Goal: Obtain resource: Obtain resource

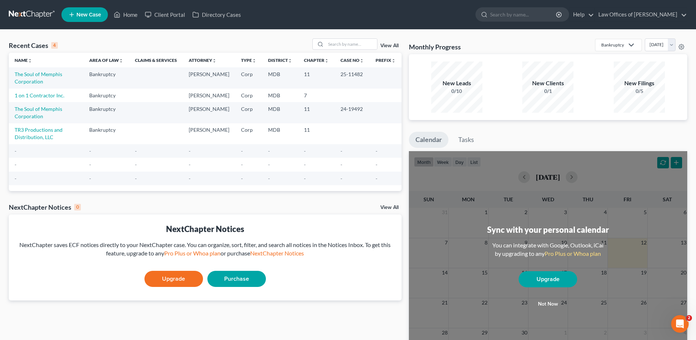
click at [71, 95] on td "1 on 1 Contractor Inc." at bounding box center [46, 96] width 75 height 14
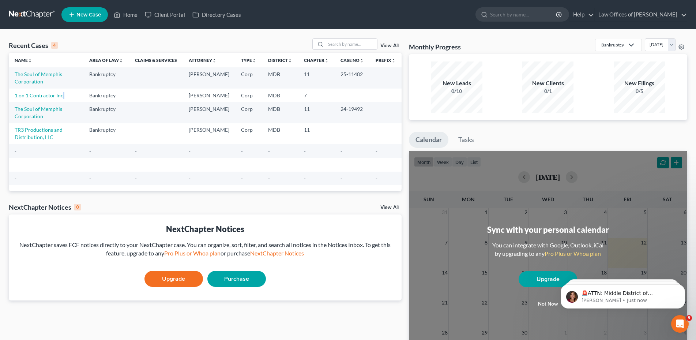
click at [52, 95] on link "1 on 1 Contractor Inc." at bounding box center [40, 95] width 50 height 6
select select "3"
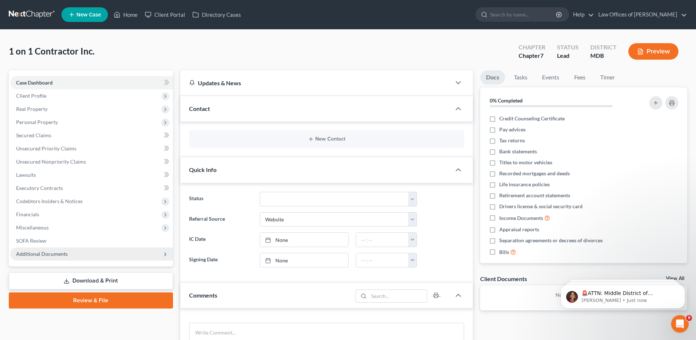
click at [63, 255] on span "Additional Documents" at bounding box center [42, 254] width 52 height 6
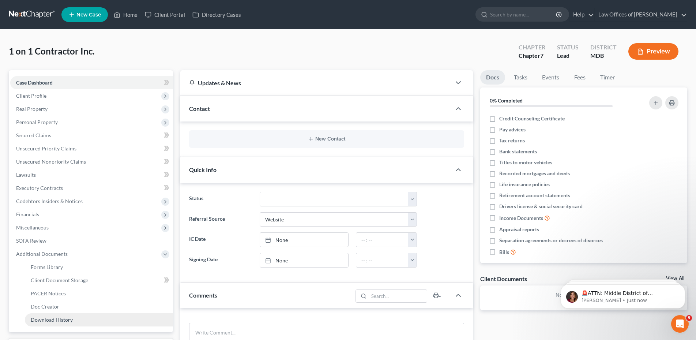
click at [63, 322] on span "Download History" at bounding box center [52, 319] width 42 height 6
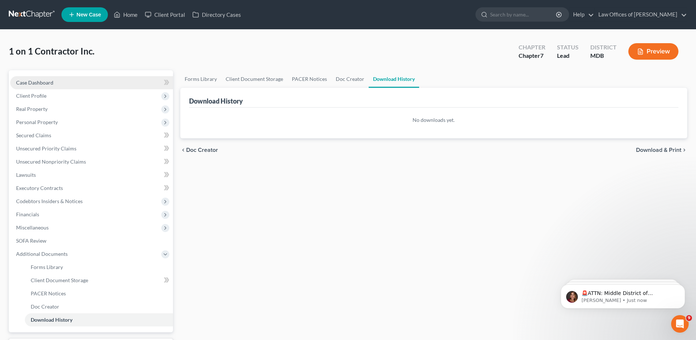
click at [35, 80] on span "Case Dashboard" at bounding box center [34, 82] width 37 height 6
select select "10"
select select "3"
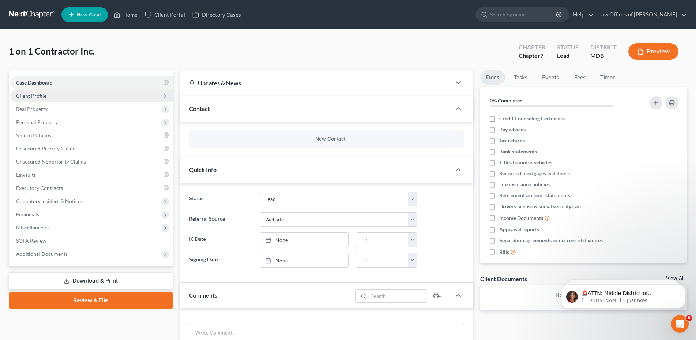
click at [34, 97] on span "Client Profile" at bounding box center [31, 96] width 30 height 6
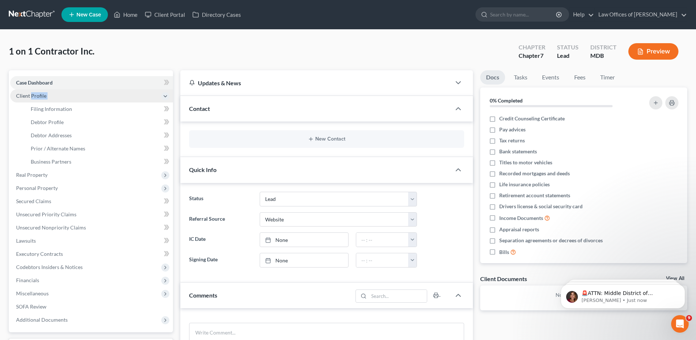
click at [34, 97] on span "Client Profile" at bounding box center [31, 96] width 30 height 6
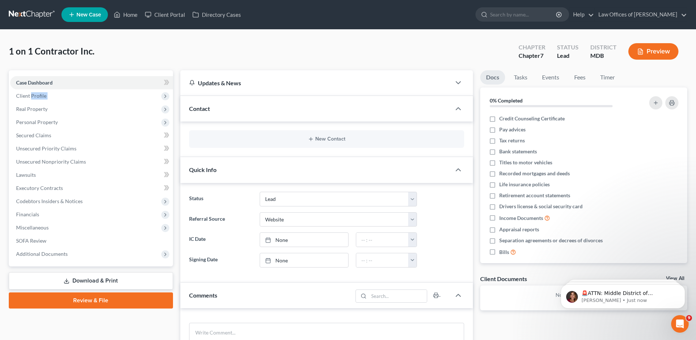
click at [86, 279] on link "Download & Print" at bounding box center [91, 280] width 164 height 17
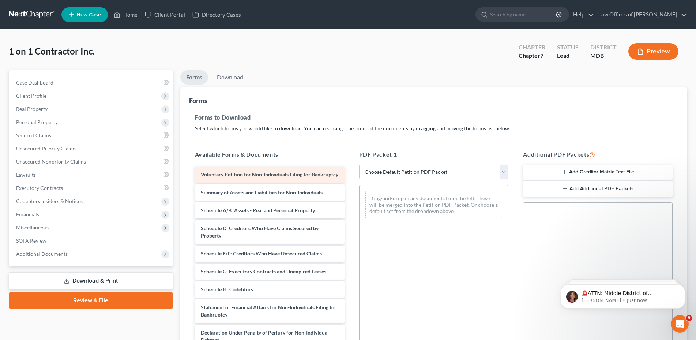
click at [227, 177] on span "Voluntary Petition for Non-Individuals Filing for Bankruptcy" at bounding box center [270, 174] width 138 height 6
click at [227, 174] on span "Voluntary Petition for Non-Individuals Filing for Bankruptcy" at bounding box center [270, 174] width 138 height 6
click at [205, 175] on span "Voluntary Petition for Non-Individuals Filing for Bankruptcy" at bounding box center [270, 174] width 138 height 6
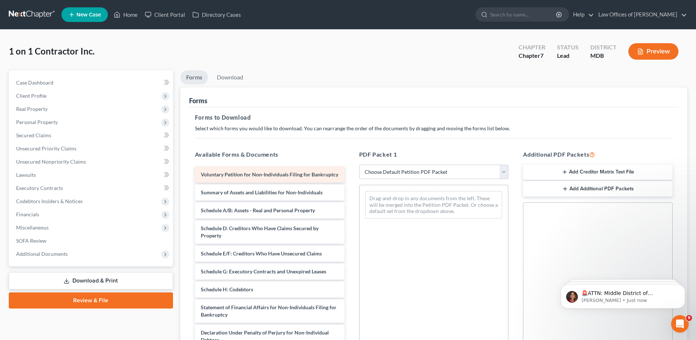
click at [205, 175] on span "Voluntary Petition for Non-Individuals Filing for Bankruptcy" at bounding box center [270, 174] width 138 height 6
click at [210, 177] on span "Voluntary Petition for Non-Individuals Filing for Bankruptcy" at bounding box center [270, 174] width 138 height 6
click at [209, 177] on div "Voluntary Petition for Non-Individuals Filing for Bankruptcy Summary of Assets …" at bounding box center [269, 292] width 161 height 253
click at [209, 177] on span "Voluntary Petition for Non-Individuals Filing for Bankruptcy" at bounding box center [270, 174] width 138 height 6
click at [210, 177] on span "Voluntary Petition for Non-Individuals Filing for Bankruptcy" at bounding box center [270, 174] width 138 height 6
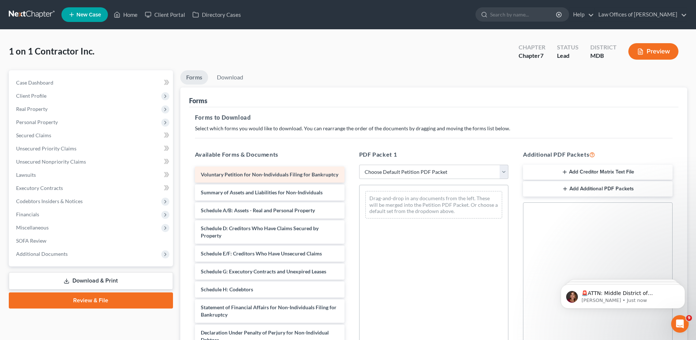
click at [210, 177] on span "Voluntary Petition for Non-Individuals Filing for Bankruptcy" at bounding box center [270, 174] width 138 height 6
click at [210, 178] on div "Voluntary Petition for Non-Individuals Filing for Bankruptcy" at bounding box center [270, 174] width 150 height 16
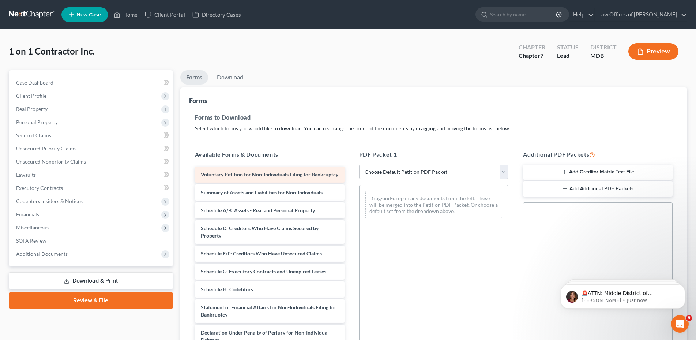
click at [210, 178] on div "Voluntary Petition for Non-Individuals Filing for Bankruptcy" at bounding box center [270, 174] width 150 height 16
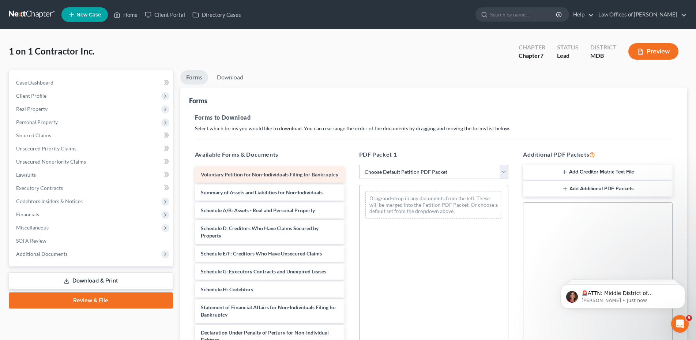
click at [210, 178] on div "Voluntary Petition for Non-Individuals Filing for Bankruptcy" at bounding box center [270, 174] width 150 height 16
click at [217, 175] on span "Voluntary Petition for Non-Individuals Filing for Bankruptcy" at bounding box center [270, 174] width 138 height 6
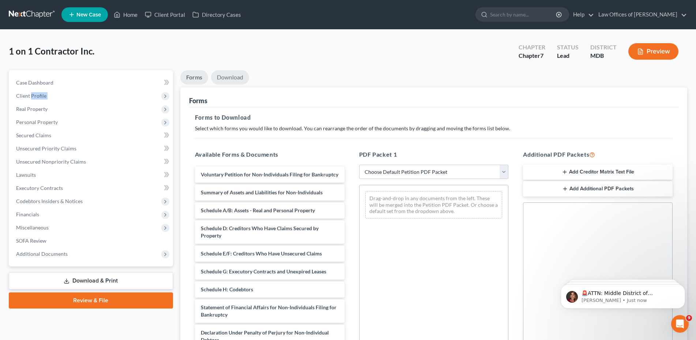
click at [226, 79] on link "Download" at bounding box center [230, 77] width 38 height 14
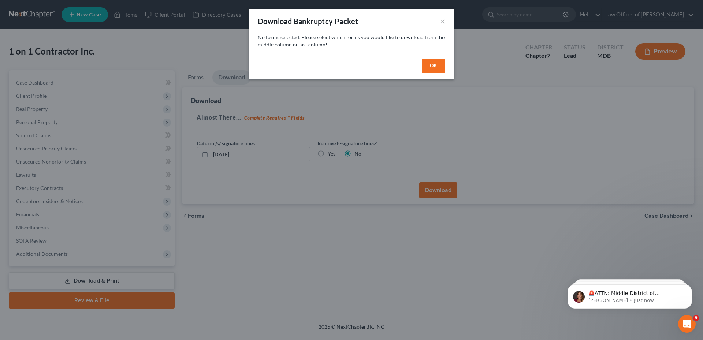
click at [441, 63] on button "OK" at bounding box center [433, 66] width 23 height 15
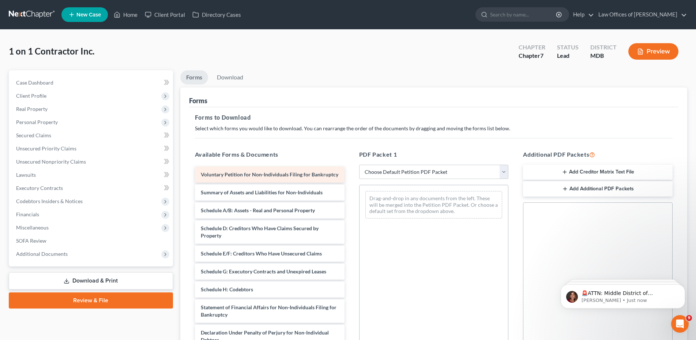
click at [212, 177] on span "Voluntary Petition for Non-Individuals Filing for Bankruptcy" at bounding box center [270, 174] width 138 height 6
click at [588, 170] on button "Add Creditor Matrix Text File" at bounding box center [598, 172] width 150 height 15
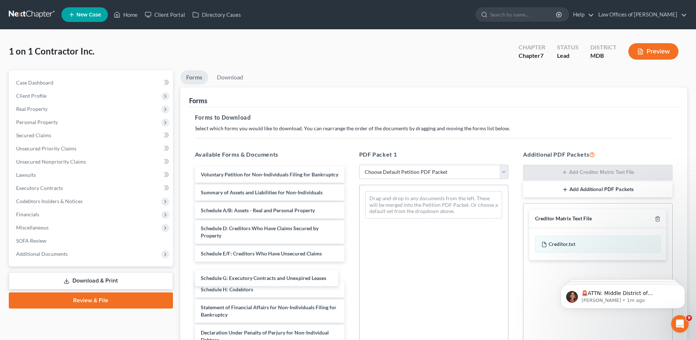
click at [244, 278] on div "Schedule G: Executory Contracts and Unexpired Leases Voluntary Petition for Non…" at bounding box center [269, 292] width 161 height 253
click at [244, 277] on div "Schedule G: Executory Contracts and Unexpired Leases Voluntary Petition for Non…" at bounding box center [269, 292] width 161 height 253
click at [244, 274] on span "Schedule G: Executory Contracts and Unexpired Leases" at bounding box center [263, 271] width 125 height 6
click at [7, 293] on div "Case Dashboard Payments Invoices Payments Payments Credit Report Client Profile" at bounding box center [91, 247] width 172 height 354
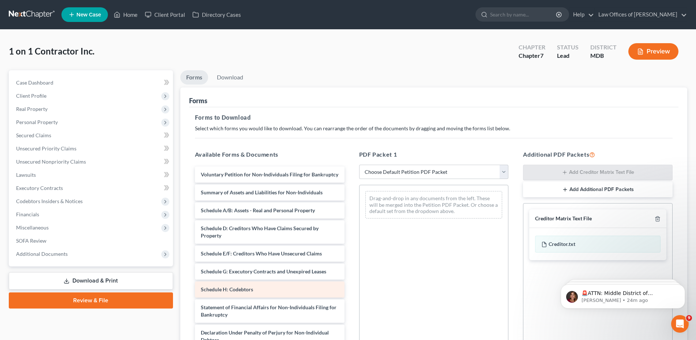
click at [208, 297] on div "Schedule H: Codebtors" at bounding box center [270, 289] width 150 height 16
click at [208, 300] on div "Voluntary Petition for Non-Individuals Filing for Bankruptcy Summary of Assets …" at bounding box center [269, 292] width 161 height 253
click at [208, 297] on div "Schedule H: Codebtors" at bounding box center [270, 289] width 150 height 16
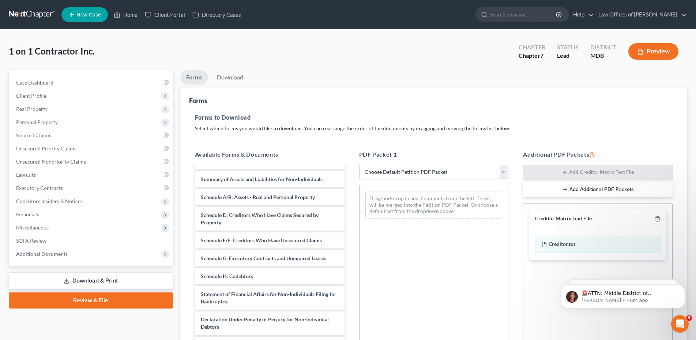
scroll to position [19, 0]
